Goal: Navigation & Orientation: Find specific page/section

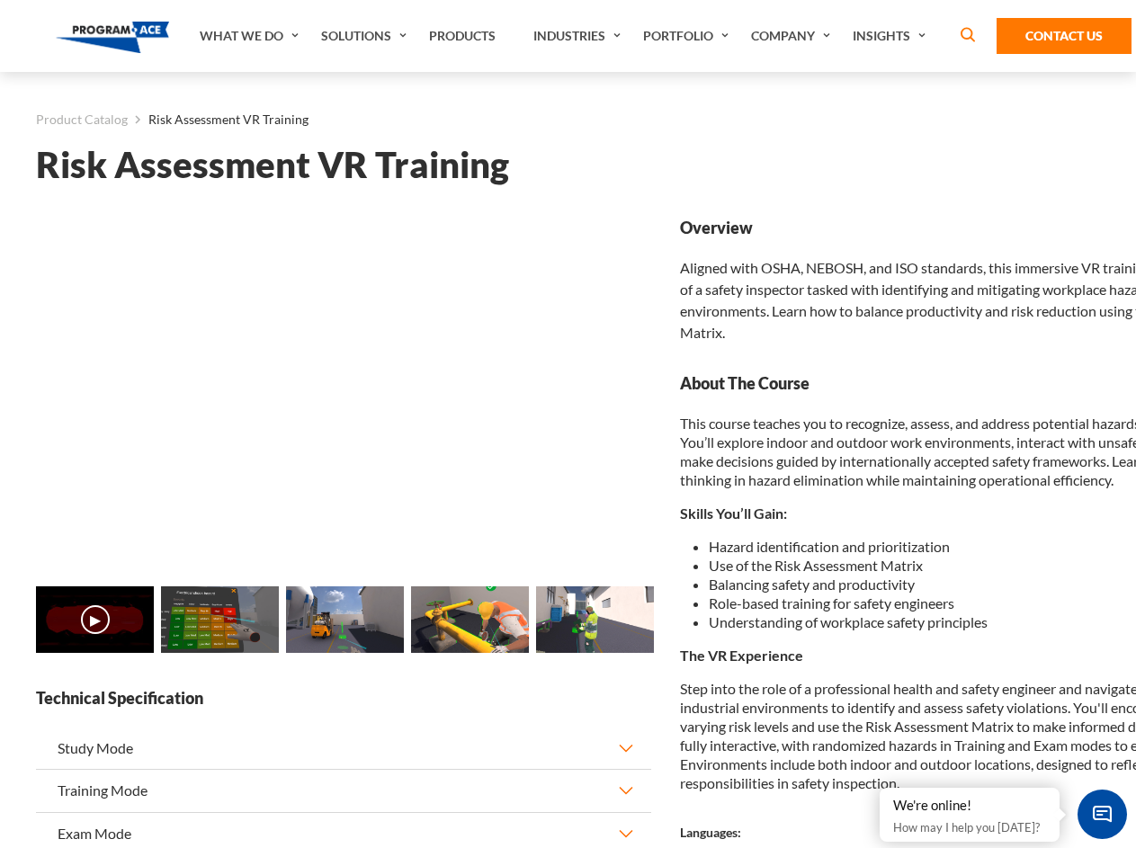
click at [366, 36] on link "Solutions" at bounding box center [366, 36] width 108 height 72
click at [0, 0] on div "AI & Computer Vision Solutions Computer Vision Quality Control AI tools for fas…" at bounding box center [0, 0] width 0 height 0
click at [0, 0] on div "AI & Computer Vision Solutions Virtual Training Solutions Virtual Tour Solution…" at bounding box center [0, 0] width 0 height 0
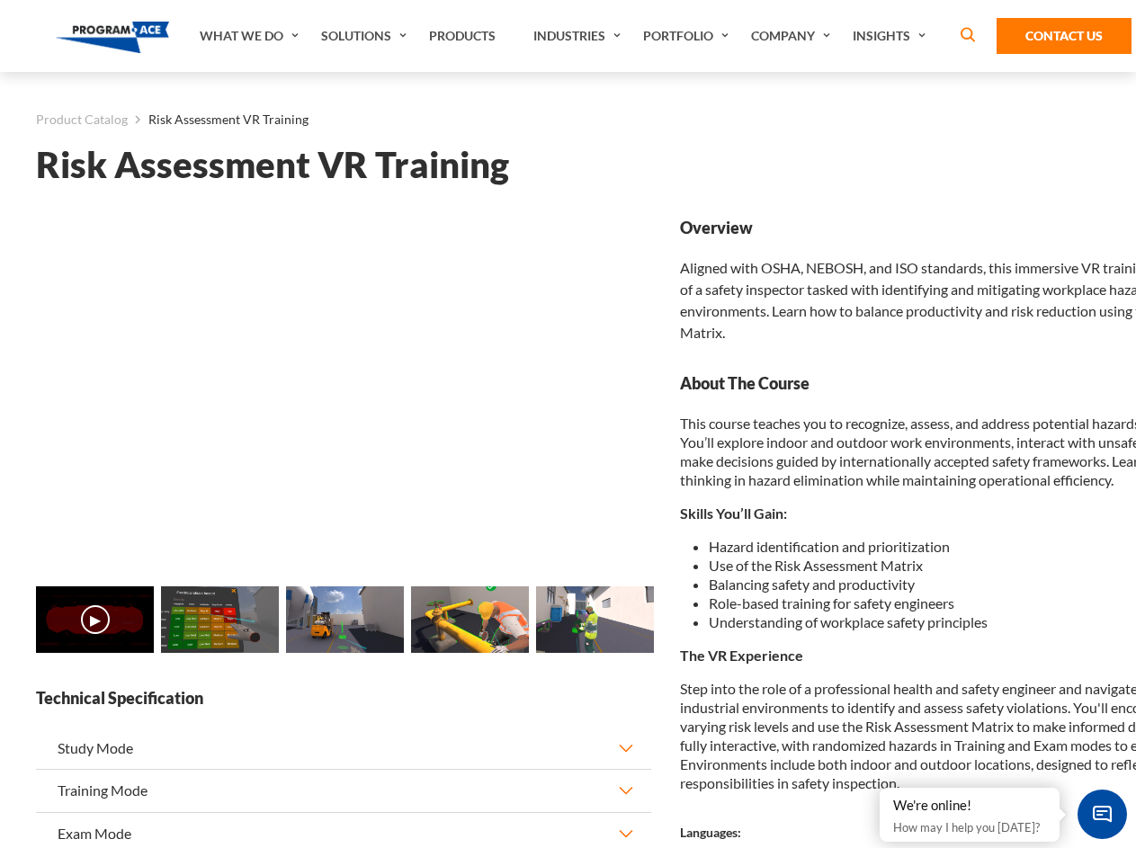
click at [0, 0] on div "AI & Computer Vision Solutions Virtual Training Solutions Virtual Tour Solution…" at bounding box center [0, 0] width 0 height 0
click at [0, 0] on div "AI & Computer Vision Solutions Computer Vision Quality Control AI tools for fas…" at bounding box center [0, 0] width 0 height 0
